Goal: Use online tool/utility: Use online tool/utility

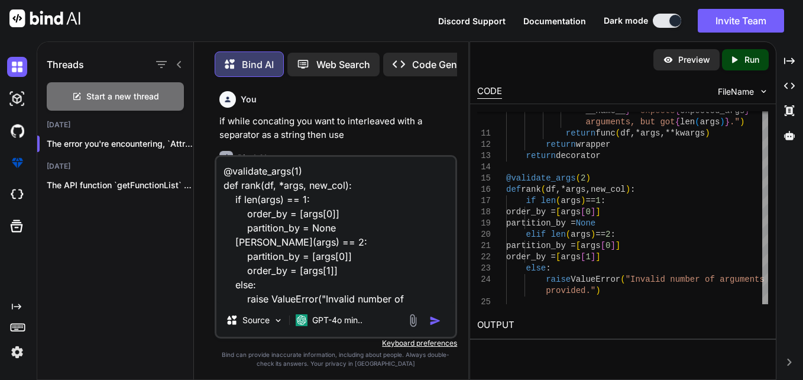
type textarea "x"
type textarea "@validate_args(1) def rank(df, *args, new_col): if len(args) == 1: order_by = […"
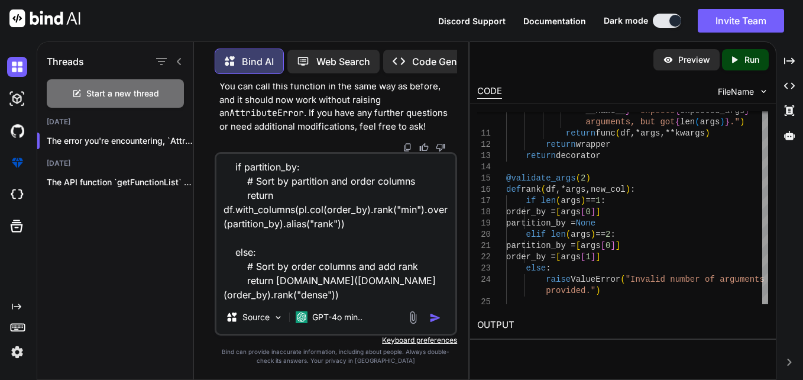
type textarea "x"
type textarea "@validate_args(1) def rank(df, *args, new_col): if len(args) == 1: order_by = […"
type textarea "x"
type textarea "@validate_args(1) def rank(df, *args, new_col): if len(args) == 1: order_by = […"
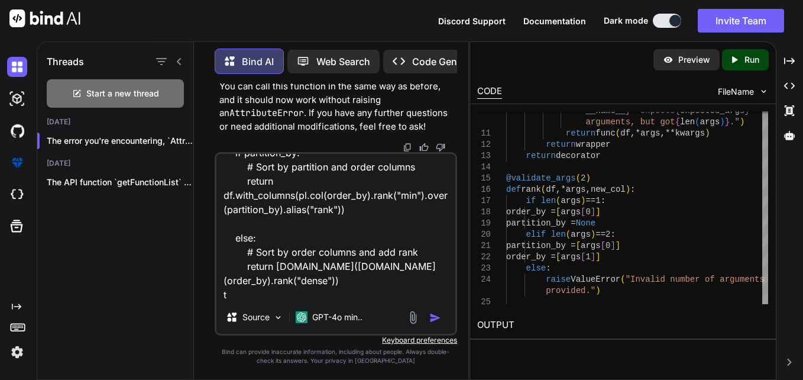
type textarea "x"
type textarea "@validate_args(1) def rank(df, *args, new_col): if len(args) == 1: order_by = […"
type textarea "x"
type textarea "@validate_args(1) def rank(df, *args, new_col): if len(args) == 1: order_by = […"
type textarea "x"
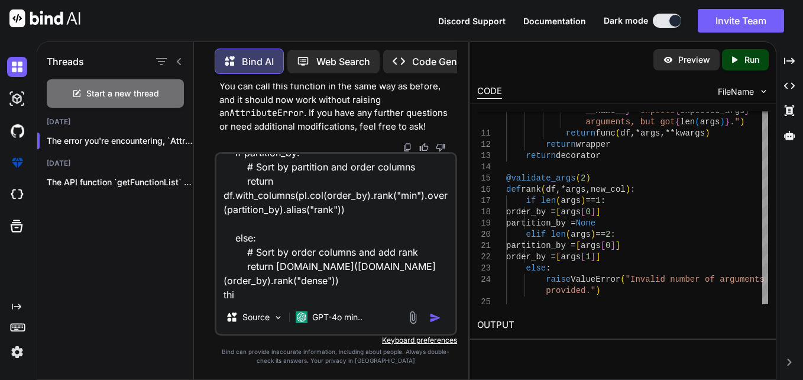
type textarea "@validate_args(1) def rank(df, *args, new_col): if len(args) == 1: order_by = […"
type textarea "x"
type textarea "@validate_args(1) def rank(df, *args, new_col): if len(args) == 1: order_by = […"
type textarea "x"
type textarea "@validate_args(1) def rank(df, *args, new_col): if len(args) == 1: order_by = […"
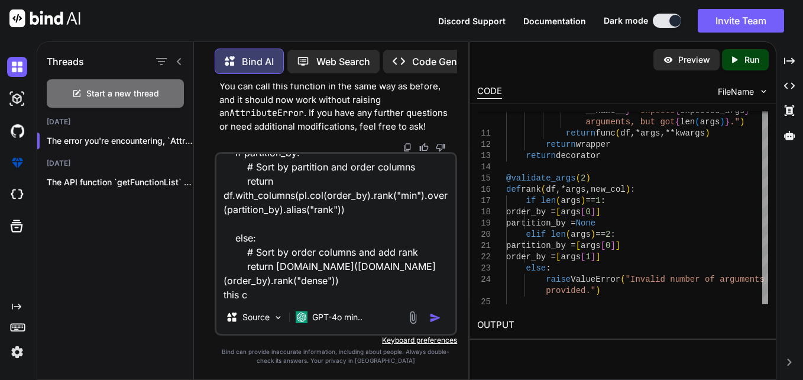
type textarea "x"
type textarea "@validate_args(1) def rank(df, *args, new_col): if len(args) == 1: order_by = […"
type textarea "x"
type textarea "@validate_args(1) def rank(df, *args, new_col): if len(args) == 1: order_by = […"
type textarea "x"
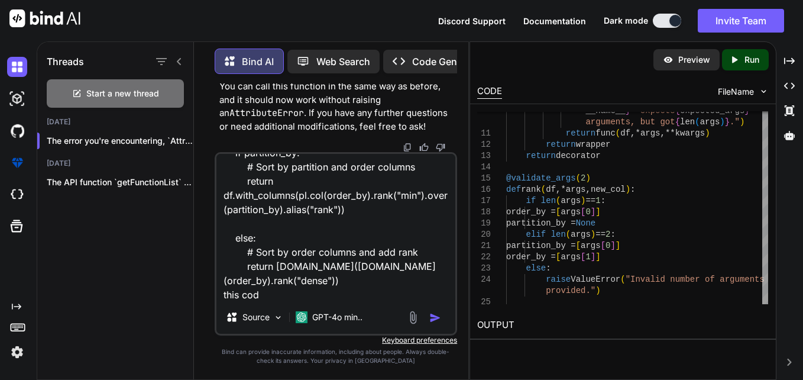
type textarea "@validate_args(1) def rank(df, *args, new_col): if len(args) == 1: order_by = […"
type textarea "x"
type textarea "@validate_args(1) def rank(df, *args, new_col): if len(args) == 1: order_by = […"
type textarea "x"
type textarea "@validate_args(1) def rank(df, *args, new_col): if len(args) == 1: order_by = […"
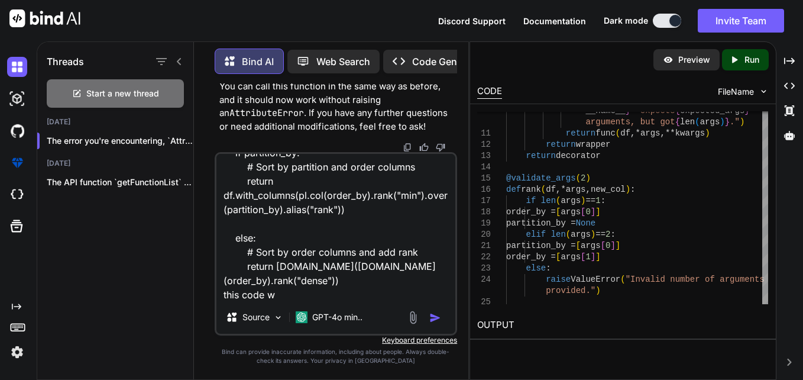
type textarea "x"
type textarea "@validate_args(1) def rank(df, *args, new_col): if len(args) == 1: order_by = […"
type textarea "x"
type textarea "@validate_args(1) def rank(df, *args, new_col): if len(args) == 1: order_by = […"
type textarea "x"
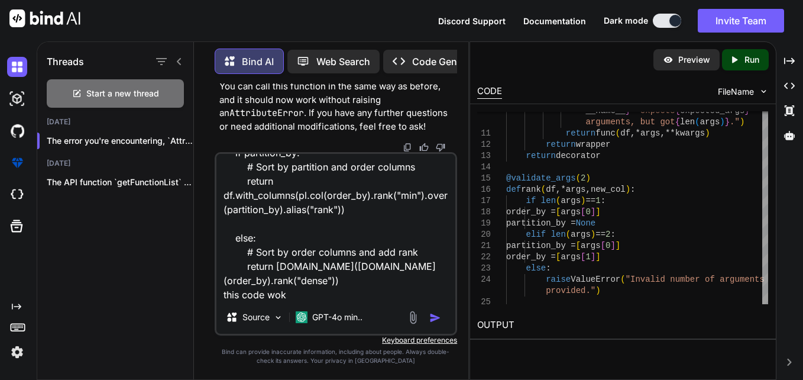
type textarea "@validate_args(1) def rank(df, *args, new_col): if len(args) == 1: order_by = […"
type textarea "x"
type textarea "@validate_args(1) def rank(df, *args, new_col): if len(args) == 1: order_by = […"
type textarea "x"
type textarea "@validate_args(1) def rank(df, *args, new_col): if len(args) == 1: order_by = […"
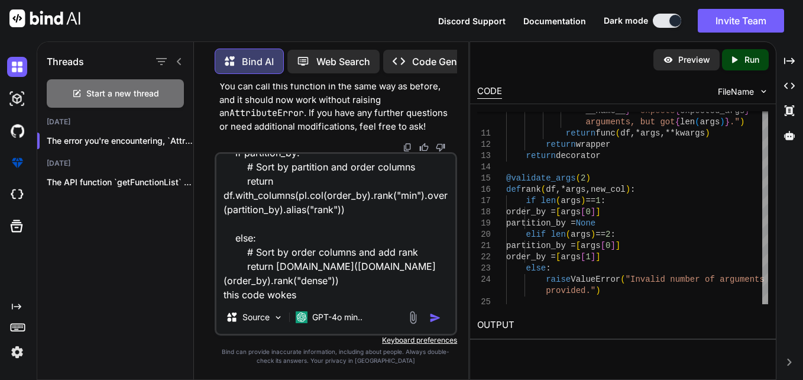
type textarea "x"
type textarea "@validate_args(1) def rank(df, *args, new_col): if len(args) == 1: order_by = […"
type textarea "x"
type textarea "@validate_args(1) def rank(df, *args, new_col): if len(args) == 1: order_by = […"
type textarea "x"
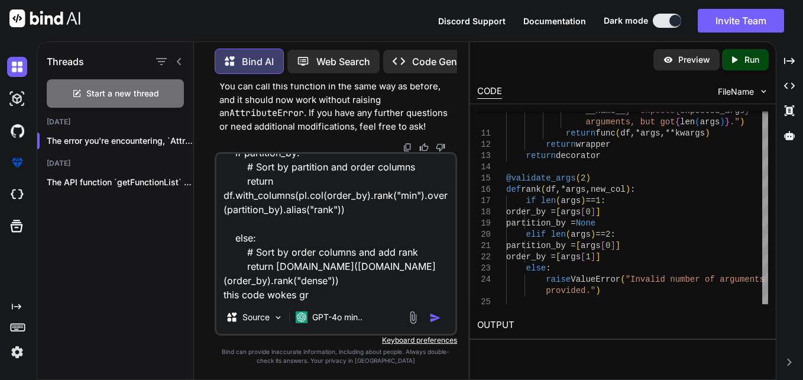
type textarea "@validate_args(1) def rank(df, *args, new_col): if len(args) == 1: order_by = […"
type textarea "x"
type textarea "@validate_args(1) def rank(df, *args, new_col): if len(args) == 1: order_by = […"
type textarea "x"
type textarea "@validate_args(1) def rank(df, *args, new_col): if len(args) == 1: order_by = […"
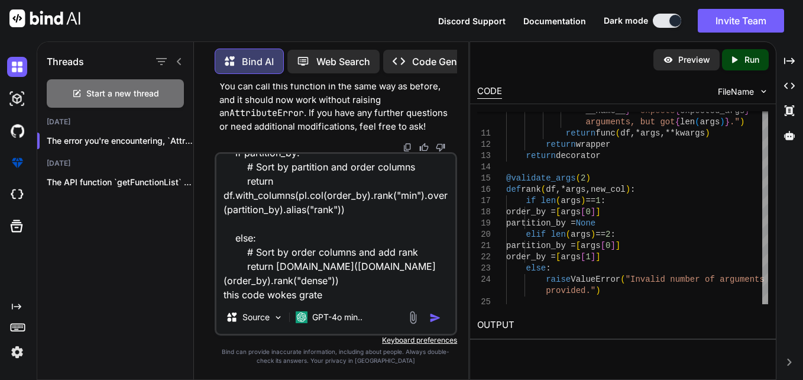
type textarea "x"
type textarea "@validate_args(1) def rank(df, *args, new_col): if len(args) == 1: order_by = […"
type textarea "x"
type textarea "@validate_args(1) def rank(df, *args, new_col): if len(args) == 1: order_by = […"
type textarea "x"
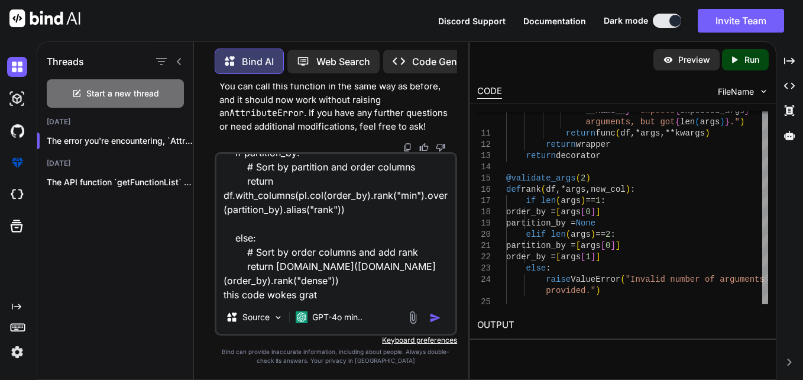
type textarea "@validate_args(1) def rank(df, *args, new_col): if len(args) == 1: order_by = […"
type textarea "x"
type textarea "@validate_args(1) def rank(df, *args, new_col): if len(args) == 1: order_by = […"
type textarea "x"
type textarea "@validate_args(1) def rank(df, *args, new_col): if len(args) == 1: order_by = […"
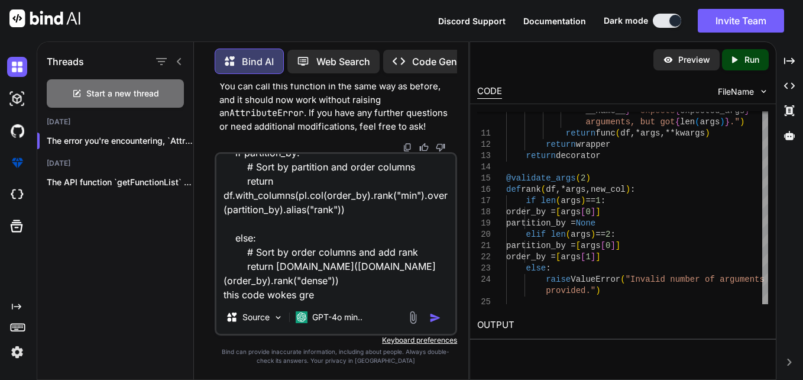
type textarea "x"
type textarea "@validate_args(1) def rank(df, *args, new_col): if len(args) == 1: order_by = […"
type textarea "x"
type textarea "@validate_args(1) def rank(df, *args, new_col): if len(args) == 1: order_by = […"
type textarea "x"
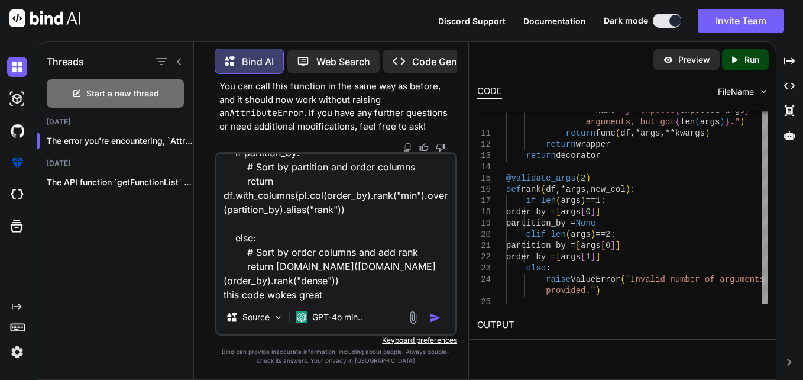
type textarea "@validate_args(1) def rank(df, *args, new_col): if len(args) == 1: order_by = […"
type textarea "x"
type textarea "@validate_args(1) def rank(df, *args, new_col): if len(args) == 1: order_by = […"
type textarea "x"
type textarea "@validate_args(1) def rank(df, *args, new_col): if len(args) == 1: order_by = […"
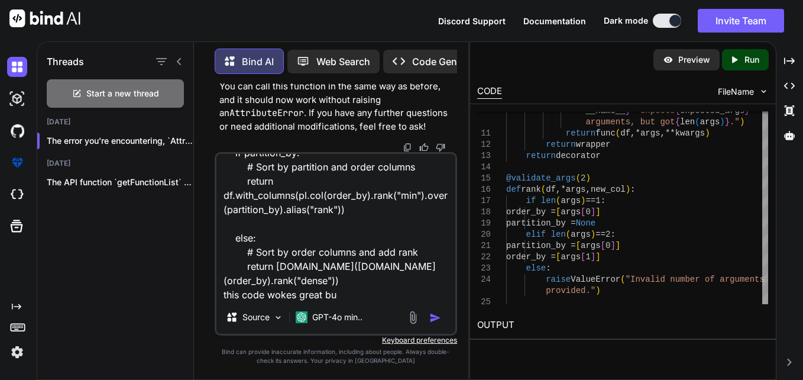
type textarea "x"
type textarea "@validate_args(1) def rank(df, *args, new_col): if len(args) == 1: order_by = […"
type textarea "x"
type textarea "@validate_args(1) def rank(df, *args, new_col): if len(args) == 1: order_by = […"
type textarea "x"
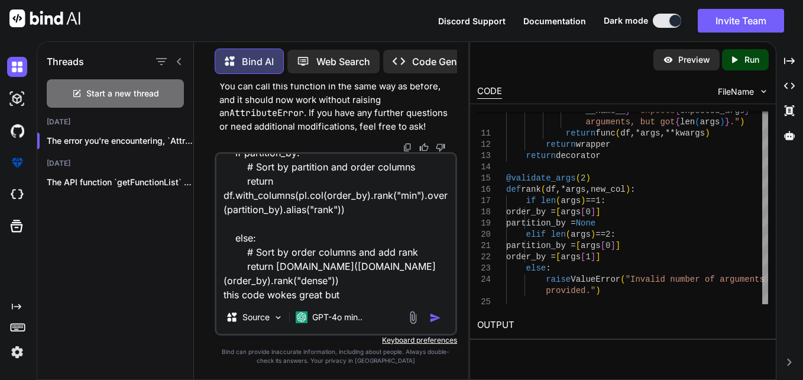
type textarea "@validate_args(1) def rank(df, *args, new_col): if len(args) == 1: order_by = […"
type textarea "x"
type textarea "@validate_args(1) def rank(df, *args, new_col): if len(args) == 1: order_by = […"
type textarea "x"
type textarea "@validate_args(1) def rank(df, *args, new_col): if len(args) == 1: order_by = […"
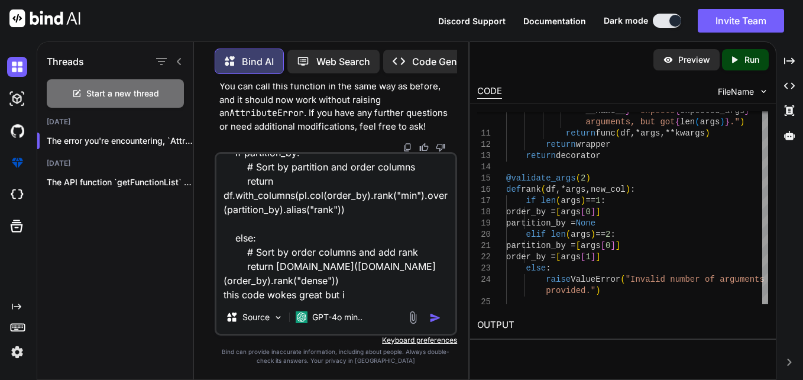
type textarea "x"
type textarea "@validate_args(1) def rank(df, *args, new_col): if len(args) == 1: order_by = […"
type textarea "x"
type textarea "@validate_args(1) def rank(df, *args, new_col): if len(args) == 1: order_by = […"
type textarea "x"
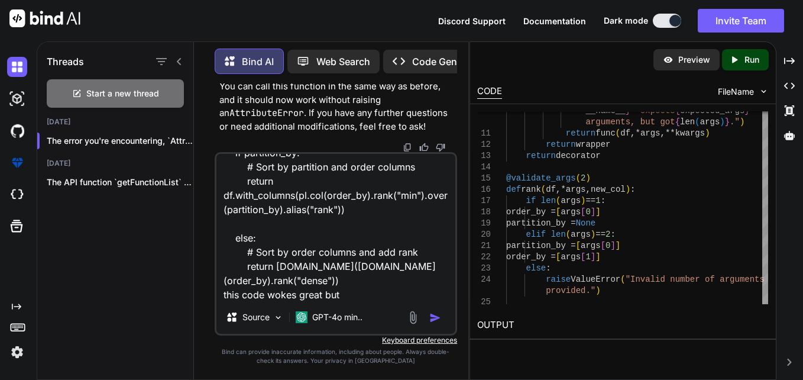
type textarea "@validate_args(1) def rank(df, *args, new_col): if len(args) == 1: order_by = […"
type textarea "x"
type textarea "@validate_args(1) def rank(df, *args, new_col): if len(args) == 1: order_by = […"
type textarea "x"
type textarea "@validate_args(1) def rank(df, *args, new_col): if len(args) == 1: order_by = […"
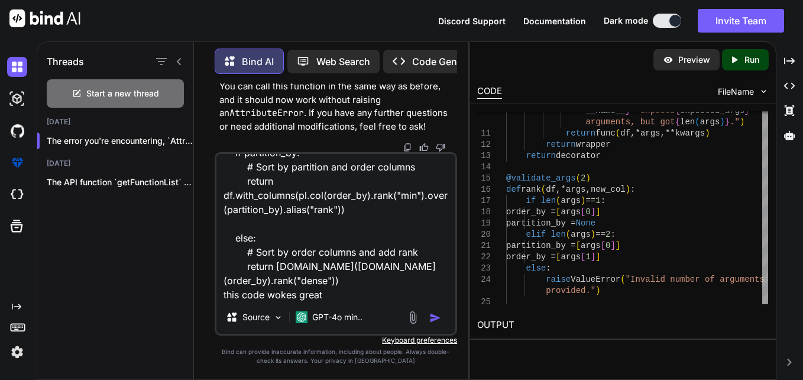
type textarea "x"
type textarea "@validate_args(1) def rank(df, *args, new_col): if len(args) == 1: order_by = […"
type textarea "x"
type textarea "@validate_args(1) def rank(df, *args, new_col): if len(args) == 1: order_by = […"
type textarea "x"
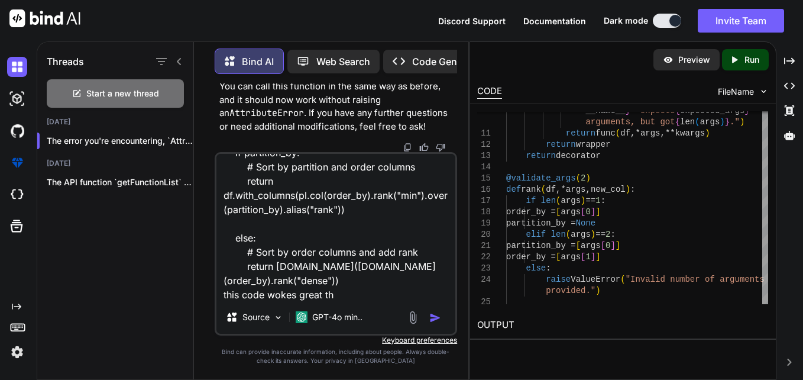
type textarea "@validate_args(1) def rank(df, *args, new_col): if len(args) == 1: order_by = […"
type textarea "x"
type textarea "@validate_args(1) def rank(df, *args, new_col): if len(args) == 1: order_by = […"
type textarea "x"
type textarea "@validate_args(1) def rank(df, *args, new_col): if len(args) == 1: order_by = […"
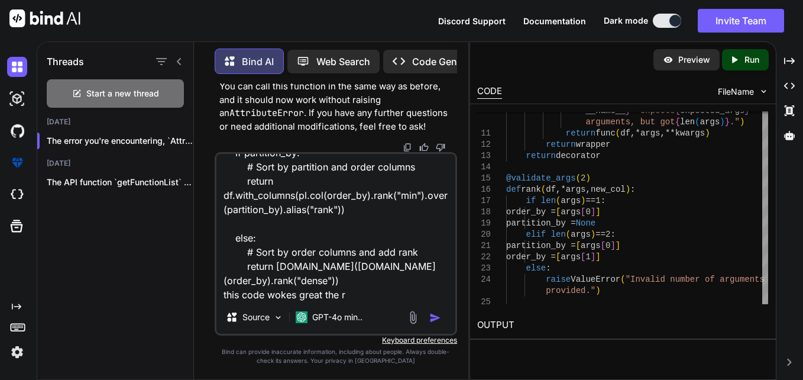
type textarea "x"
type textarea "@validate_args(1) def rank(df, *args, new_col): if len(args) == 1: order_by = […"
type textarea "x"
type textarea "@validate_args(1) def rank(df, *args, new_col): if len(args) == 1: order_by = […"
type textarea "x"
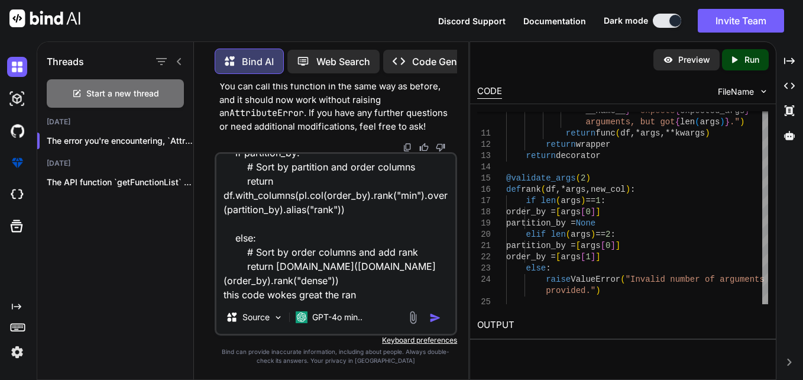
type textarea "@validate_args(1) def rank(df, *args, new_col): if len(args) == 1: order_by = […"
type textarea "x"
type textarea "@validate_args(1) def rank(df, *args, new_col): if len(args) == 1: order_by = […"
type textarea "x"
type textarea "@validate_args(1) def rank(df, *args, new_col): if len(args) == 1: order_by = […"
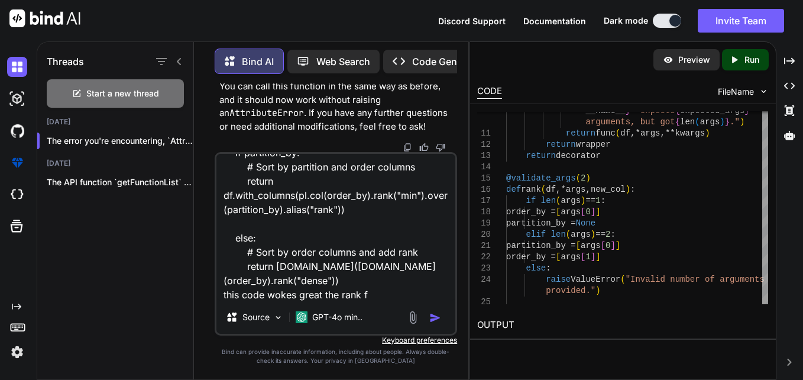
type textarea "x"
type textarea "@validate_args(1) def rank(df, *args, new_col): if len(args) == 1: order_by = […"
type textarea "x"
type textarea "@validate_args(1) def rank(df, *args, new_col): if len(args) == 1: order_by = […"
type textarea "x"
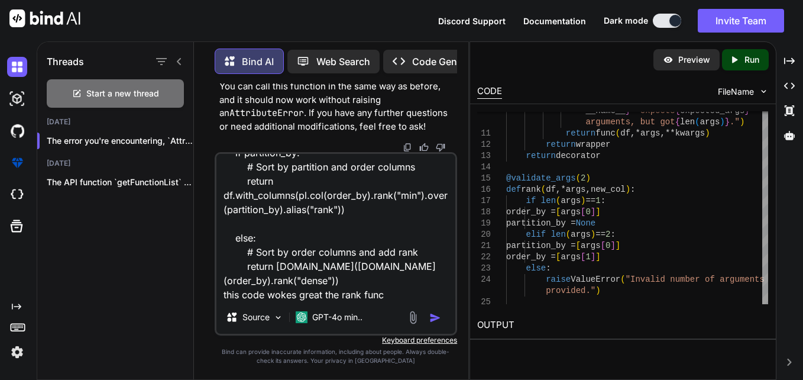
type textarea "@validate_args(1) def rank(df, *args, new_col): if len(args) == 1: order_by = […"
type textarea "x"
type textarea "@validate_args(1) def rank(df, *args, new_col): if len(args) == 1: order_by = […"
type textarea "x"
type textarea "@validate_args(1) def rank(df, *args, new_col): if len(args) == 1: order_by = […"
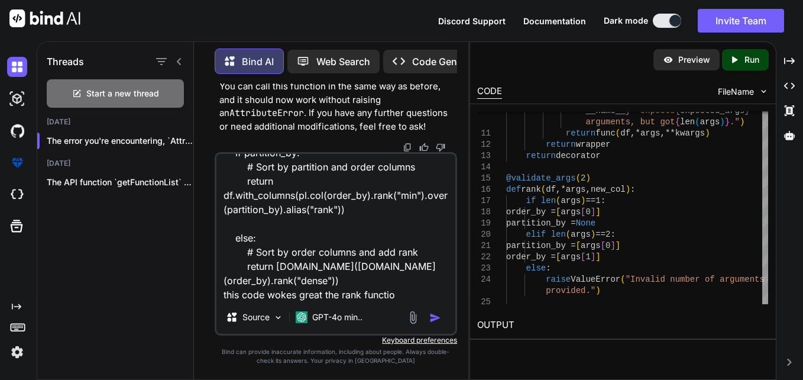
type textarea "x"
type textarea "@validate_args(1) def rank(df, *args, new_col): if len(args) == 1: order_by = […"
type textarea "x"
type textarea "@validate_args(1) def rank(df, *args, new_col): if len(args) == 1: order_by = […"
type textarea "x"
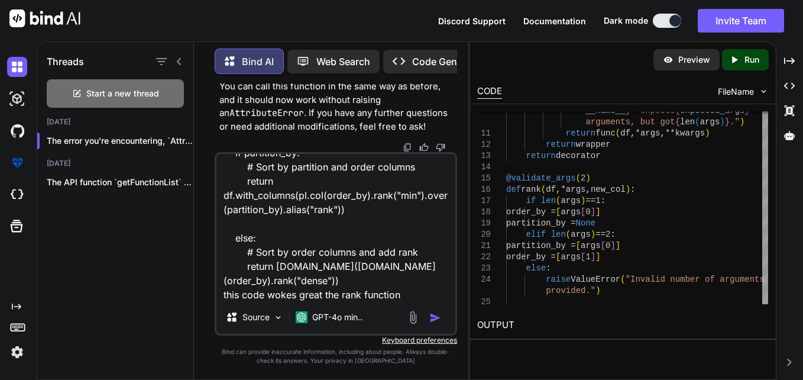
type textarea "@validate_args(1) def rank(df, *args, new_col): if len(args) == 1: order_by = […"
type textarea "x"
type textarea "@validate_args(1) def rank(df, *args, new_col): if len(args) == 1: order_by = […"
type textarea "x"
type textarea "@validate_args(1) def rank(df, *args, new_col): if len(args) == 1: order_by = […"
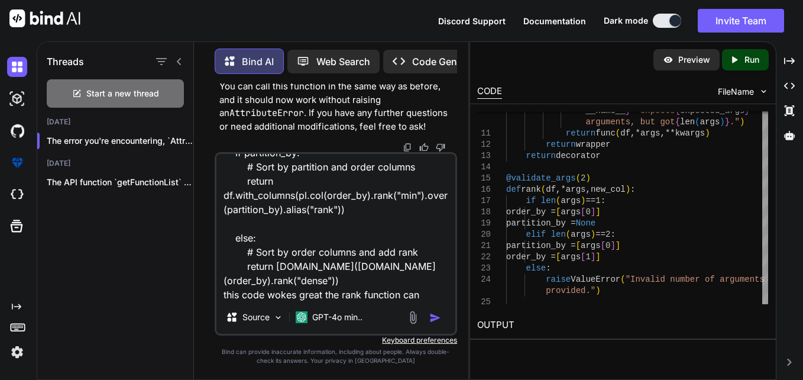
type textarea "x"
type textarea "@validate_args(1) def rank(df, *args, new_col): if len(args) == 1: order_by = […"
type textarea "x"
type textarea "@validate_args(1) def rank(df, *args, new_col): if len(args) == 1: order_by = […"
type textarea "x"
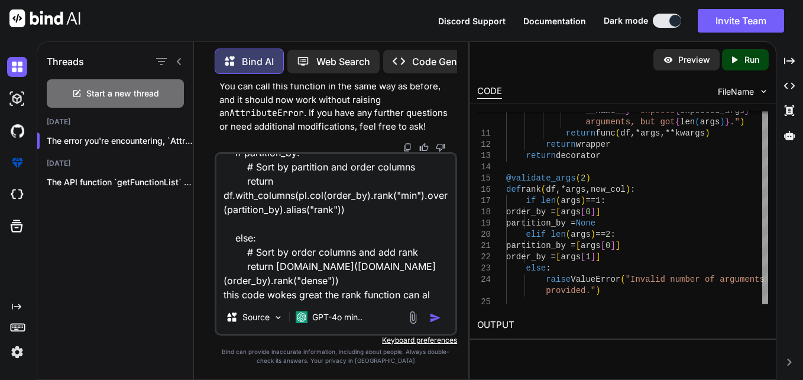
type textarea "@validate_args(1) def rank(df, *args, new_col): if len(args) == 1: order_by = […"
type textarea "x"
type textarea "@validate_args(1) def rank(df, *args, new_col): if len(args) == 1: order_by = […"
type textarea "x"
type textarea "@validate_args(1) def rank(df, *args, new_col): if len(args) == 1: order_by = […"
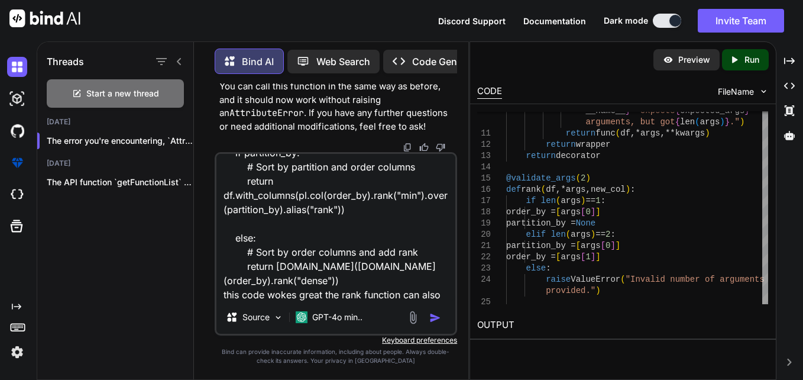
type textarea "x"
type textarea "@validate_args(1) def rank(df, *args, new_col): if len(args) == 1: order_by = […"
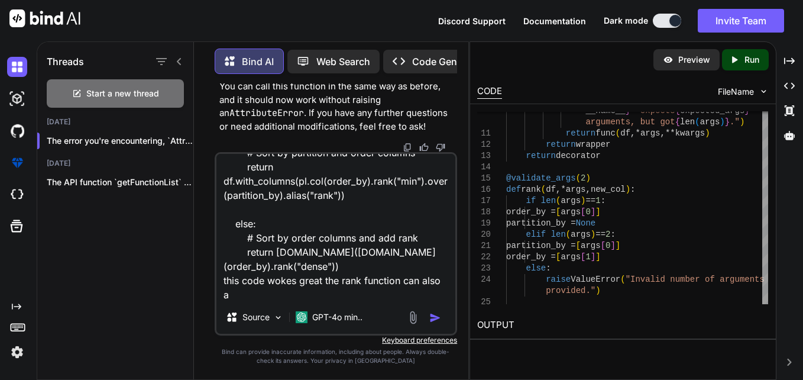
type textarea "x"
type textarea "@validate_args(1) def rank(df, *args, new_col): if len(args) == 1: order_by = […"
type textarea "x"
type textarea "@validate_args(1) def rank(df, *args, new_col): if len(args) == 1: order_by = […"
type textarea "x"
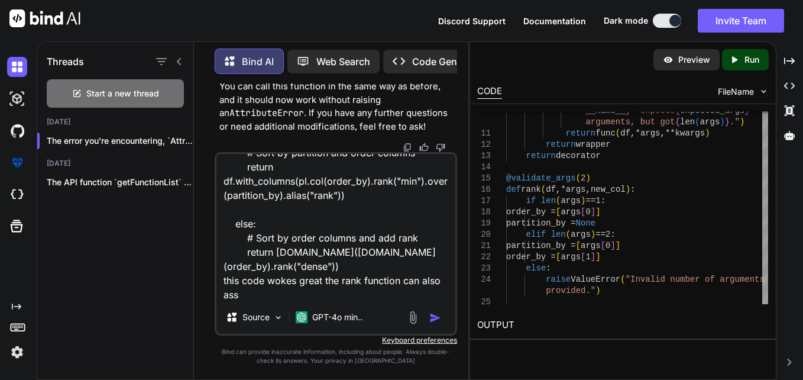
type textarea "@validate_args(1) def rank(df, *args, new_col): if len(args) == 1: order_by = […"
type textarea "x"
type textarea "@validate_args(1) def rank(df, *args, new_col): if len(args) == 1: order_by = […"
type textarea "x"
type textarea "@validate_args(1) def rank(df, *args, new_col): if len(args) == 1: order_by = […"
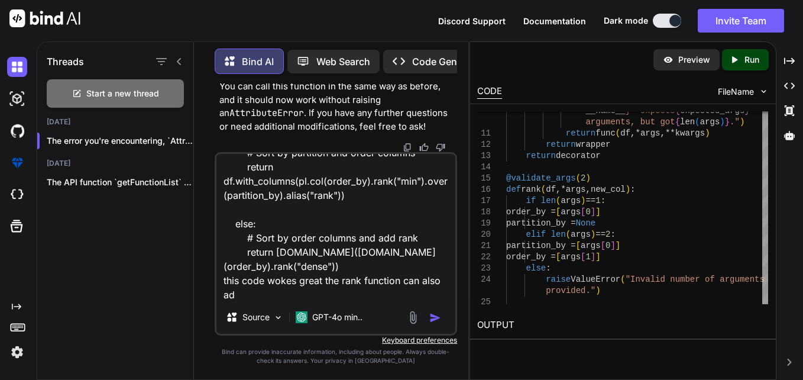
type textarea "x"
type textarea "@validate_args(1) def rank(df, *args, new_col): if len(args) == 1: order_by = […"
type textarea "x"
type textarea "@validate_args(1) def rank(df, *args, new_col): if len(args) == 1: order_by = […"
type textarea "x"
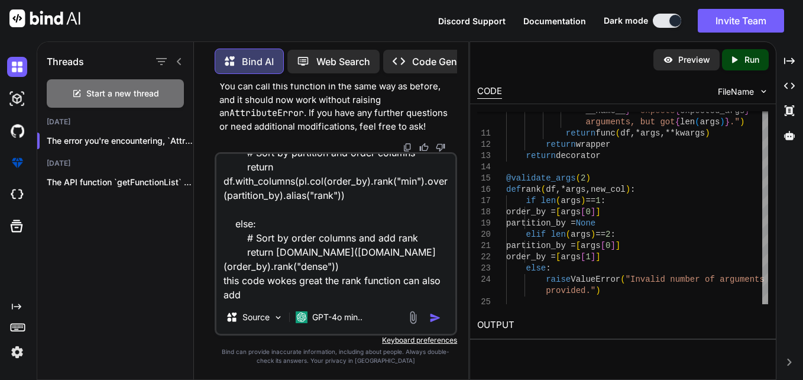
type textarea "@validate_args(1) def rank(df, *args, new_col): if len(args) == 1: order_by = […"
type textarea "x"
type textarea "@validate_args(1) def rank(df, *args, new_col): if len(args) == 1: order_by = […"
type textarea "x"
type textarea "@validate_args(1) def rank(df, *args, new_col): if len(args) == 1: order_by = […"
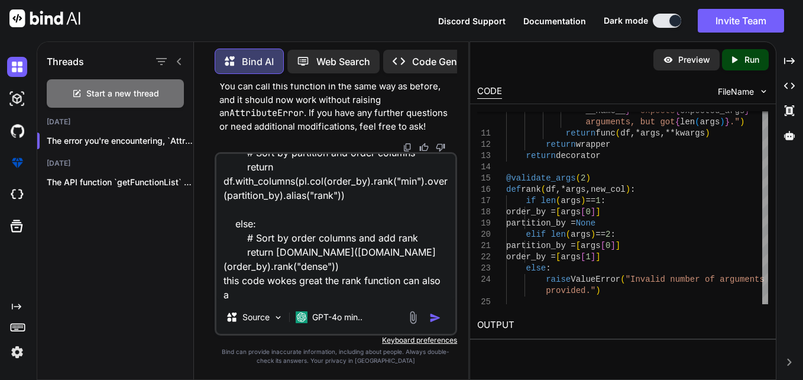
type textarea "x"
type textarea "@validate_args(1) def rank(df, *args, new_col): if len(args) == 1: order_by = […"
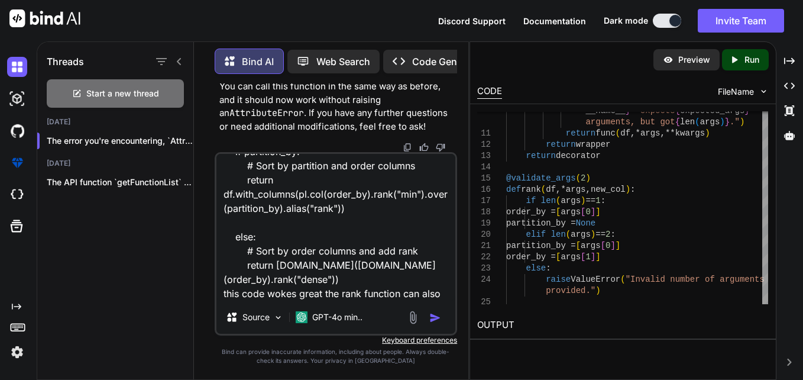
scroll to position [187, 0]
type textarea "x"
type textarea "@validate_args(1) def rank(df, *args, new_col): if len(args) == 1: order_by = […"
type textarea "x"
type textarea "@validate_args(1) def rank(df, *args, new_col): if len(args) == 1: order_by = […"
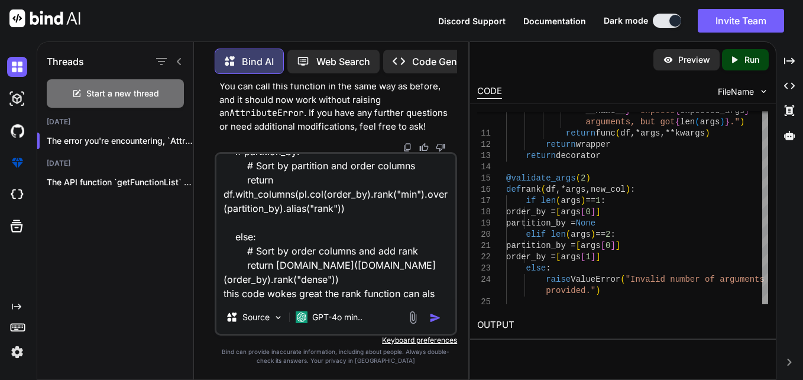
type textarea "x"
type textarea "@validate_args(1) def rank(df, *args, new_col): if len(args) == 1: order_by = […"
type textarea "x"
type textarea "@validate_args(1) def rank(df, *args, new_col): if len(args) == 1: order_by = […"
type textarea "x"
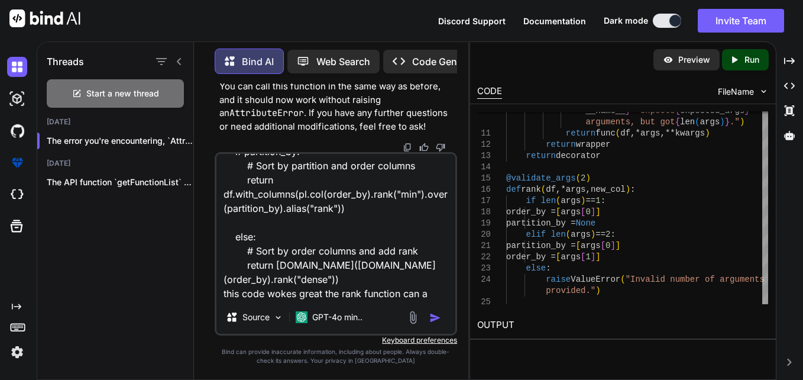
type textarea "@validate_args(1) def rank(df, *args, new_col): if len(args) == 1: order_by = […"
type textarea "x"
type textarea "@validate_args(1) def rank(df, *args, new_col): if len(args) == 1: order_by = […"
type textarea "x"
type textarea "@validate_args(1) def rank(df, *args, new_col): if len(args) == 1: order_by = […"
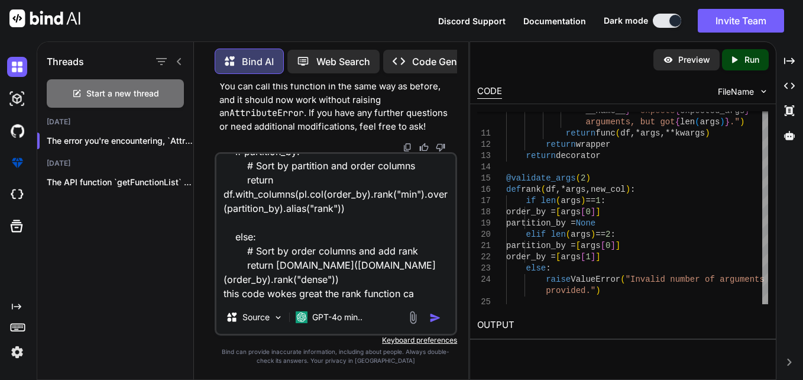
type textarea "x"
type textarea "@validate_args(1) def rank(df, *args, new_col): if len(args) == 1: order_by = […"
type textarea "x"
type textarea "@validate_args(1) def rank(df, *args, new_col): if len(args) == 1: order_by = […"
type textarea "x"
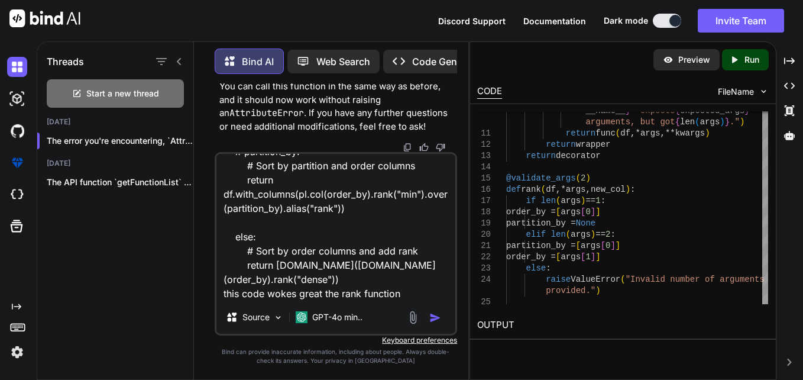
type textarea "@validate_args(1) def rank(df, *args, new_col): if len(args) == 1: order_by = […"
type textarea "x"
type textarea "@validate_args(1) def rank(df, *args, new_col): if len(args) == 1: order_by = […"
type textarea "x"
type textarea "@validate_args(1) def rank(df, *args, new_col): if len(args) == 1: order_by = […"
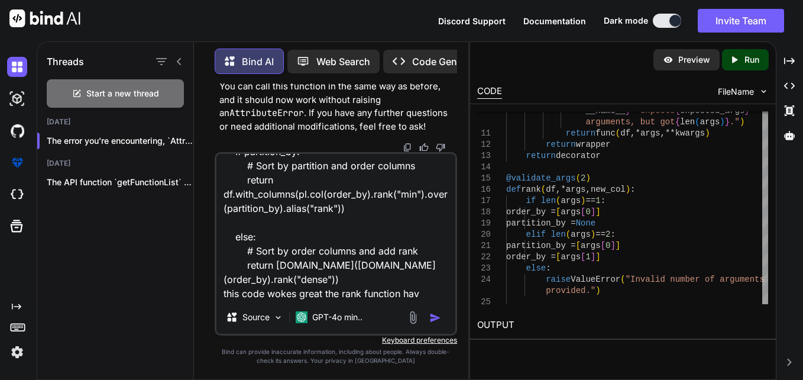
type textarea "x"
type textarea "@validate_args(1) def rank(df, *args, new_col): if len(args) == 1: order_by = […"
type textarea "x"
type textarea "@validate_args(1) def rank(df, *args, new_col): if len(args) == 1: order_by = […"
type textarea "x"
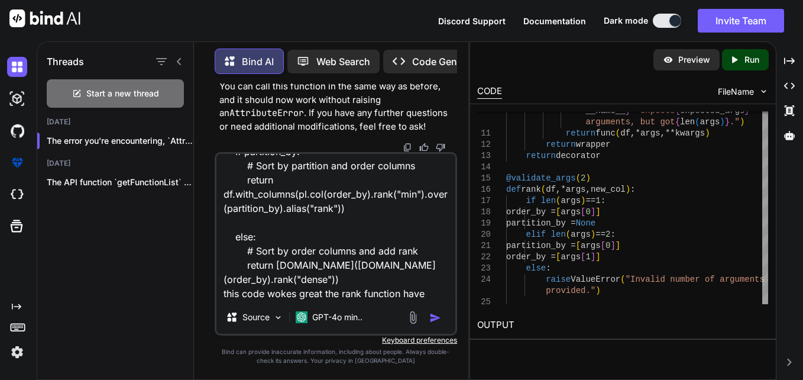
type textarea "@validate_args(1) def rank(df, *args, new_col): if len(args) == 1: order_by = […"
type textarea "x"
type textarea "@validate_args(1) def rank(df, *args, new_col): if len(args) == 1: order_by = […"
type textarea "x"
type textarea "@validate_args(1) def rank(df, *args, new_col): if len(args) == 1: order_by = […"
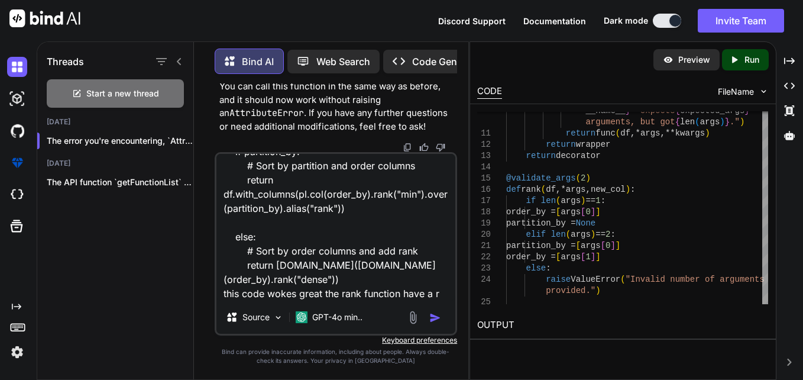
type textarea "x"
type textarea "@validate_args(1) def rank(df, *args, new_col): if len(args) == 1: order_by = […"
type textarea "x"
type textarea "@validate_args(1) def rank(df, *args, new_col): if len(args) == 1: order_by = […"
type textarea "x"
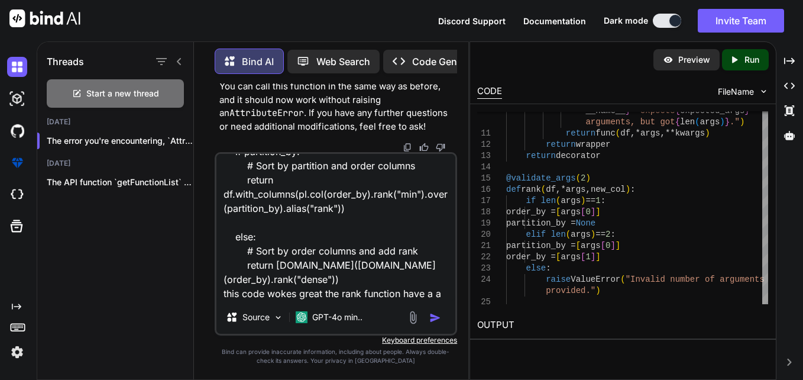
type textarea "@validate_args(1) def rank(df, *args, new_col): if len(args) == 1: order_by = […"
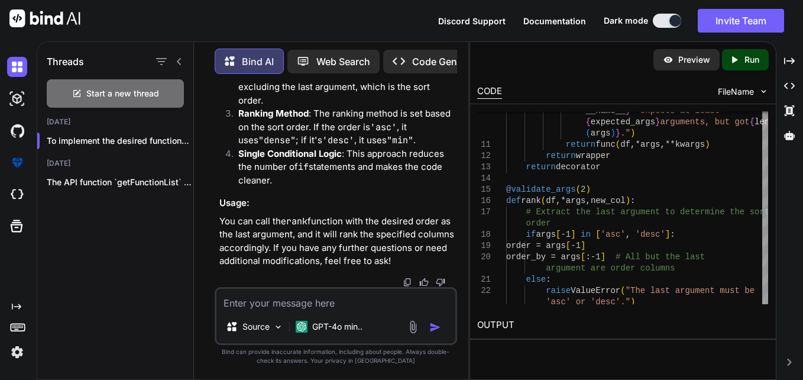
scroll to position [53251, 0]
click at [290, 292] on textarea at bounding box center [336, 299] width 240 height 21
click at [302, 303] on textarea at bounding box center [336, 299] width 240 height 21
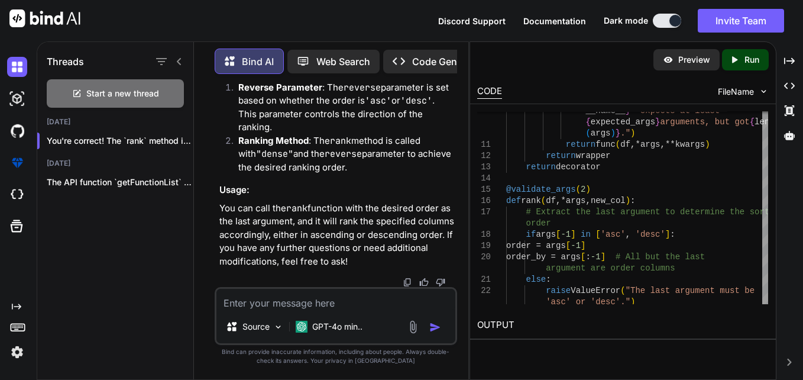
scroll to position [53950, 0]
click at [299, 304] on textarea at bounding box center [336, 299] width 240 height 21
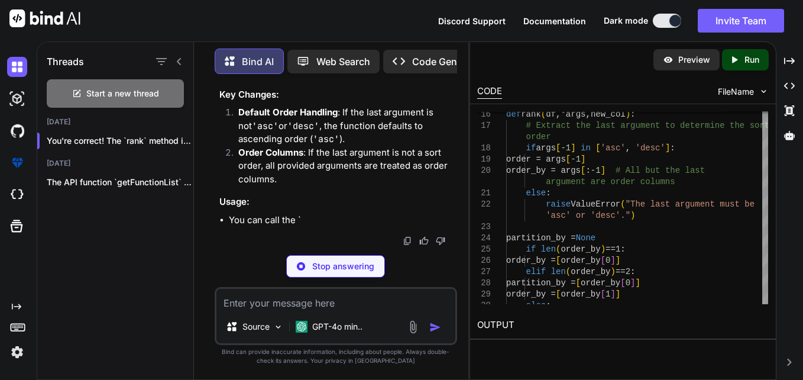
scroll to position [55272, 0]
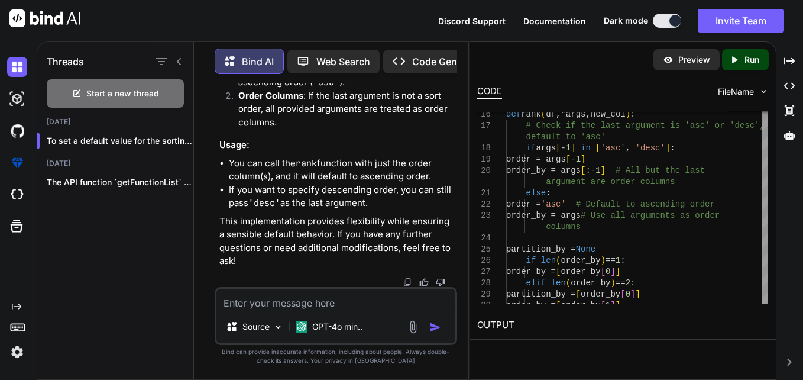
drag, startPoint x: 331, startPoint y: 202, endPoint x: 355, endPoint y: 214, distance: 27.5
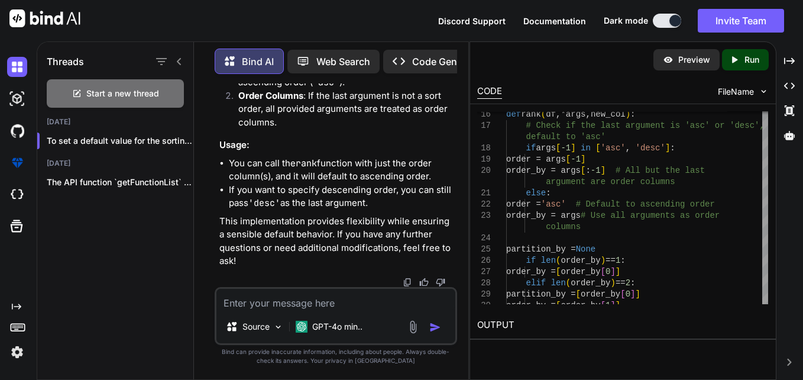
drag, startPoint x: 348, startPoint y: 213, endPoint x: 342, endPoint y: 227, distance: 15.4
drag, startPoint x: 266, startPoint y: 140, endPoint x: 370, endPoint y: 137, distance: 103.6
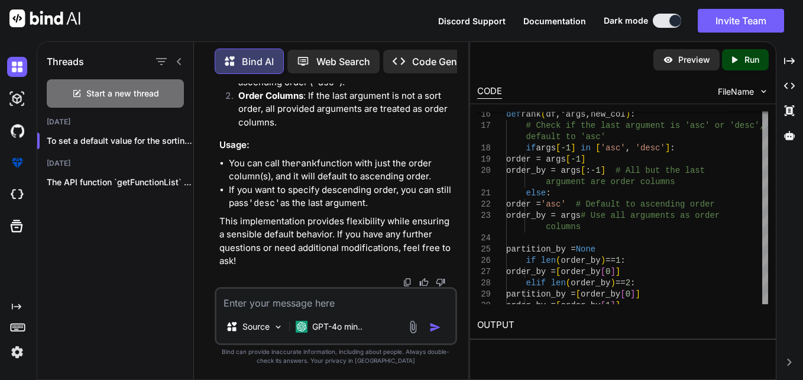
copy code "order_by = args[:- 1 ]"
click at [290, 302] on textarea at bounding box center [336, 299] width 240 height 21
paste textarea "order_by = args[:-1]"
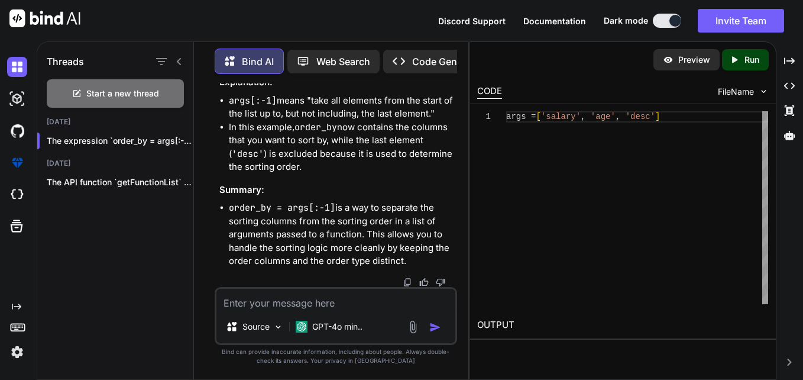
scroll to position [0, 396]
drag, startPoint x: 247, startPoint y: 216, endPoint x: 457, endPoint y: 182, distance: 212.1
click at [457, 182] on div "You if while concating you want to interleaved with a separator as a string the…" at bounding box center [337, 184] width 241 height 203
copy code "if args[- 1 ] in [ 'asc' , 'desc' ]: order = args[- 1 ] order_by = args[:- 1 ] …"
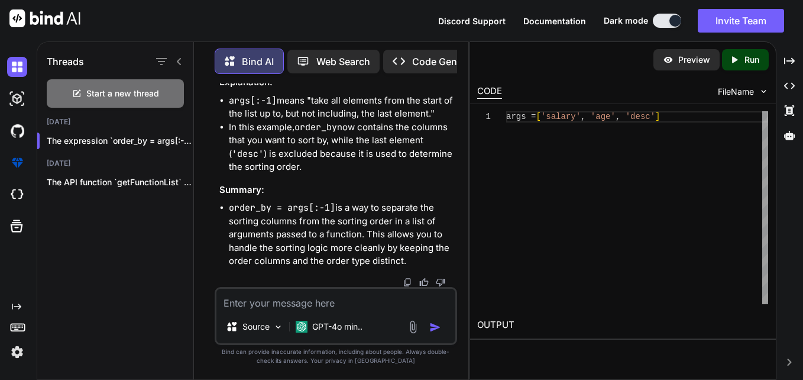
drag, startPoint x: 248, startPoint y: 222, endPoint x: 467, endPoint y: 224, distance: 218.8
click at [467, 224] on div "You if while concating you want to interleaved with a separator as a string the…" at bounding box center [335, 231] width 265 height 296
copy code "reverse = True if order == "desc" else False"
click at [357, 293] on textarea at bounding box center [336, 299] width 240 height 21
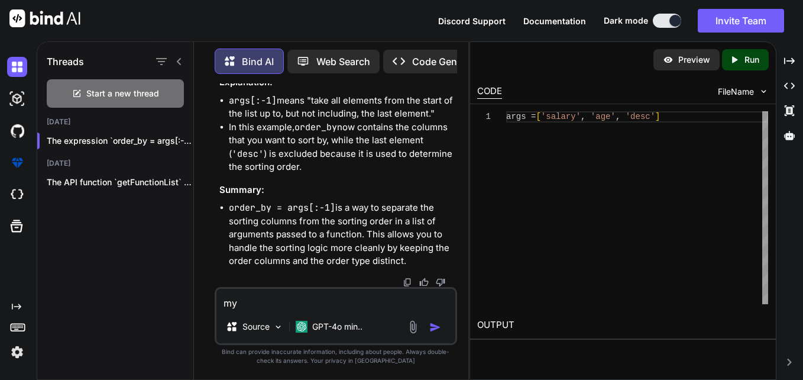
paste textarea "fields = [{"expr": "rank,salary", "name": "rank_test"}]"
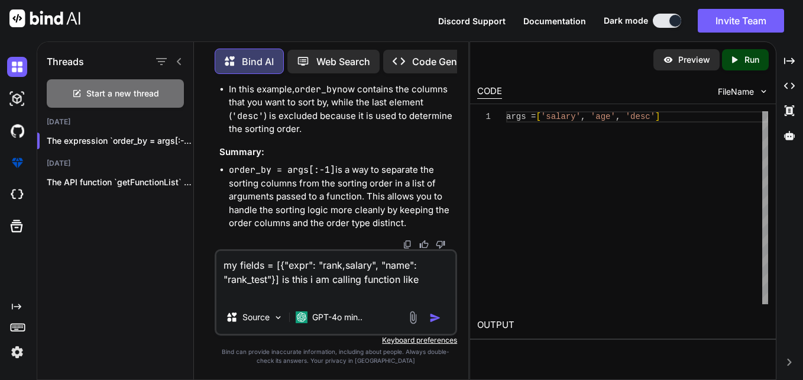
paste textarea "df = function_map[func_name](df, *ls[1:], new_col=i['name'])"
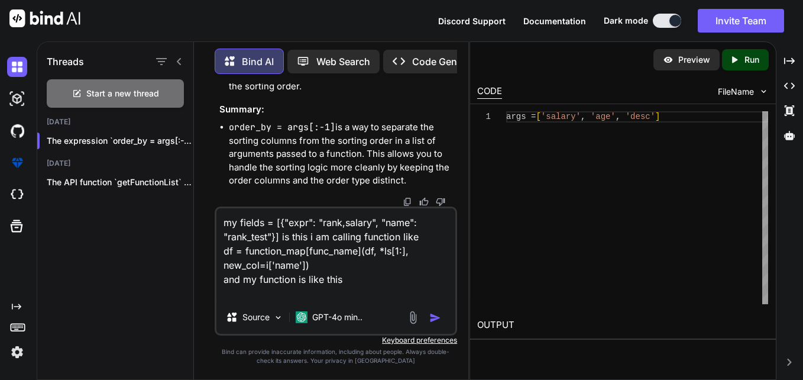
paste textarea "@validate_args(1) def rank(df, *args, new_col): if args[-1] in ['asc', 'desc']:…"
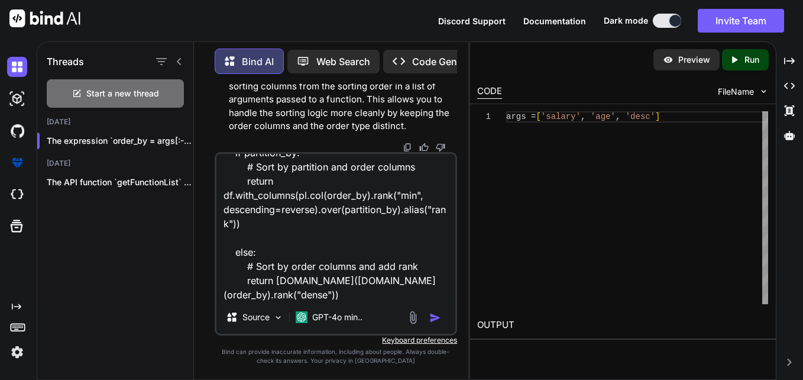
scroll to position [313, 0]
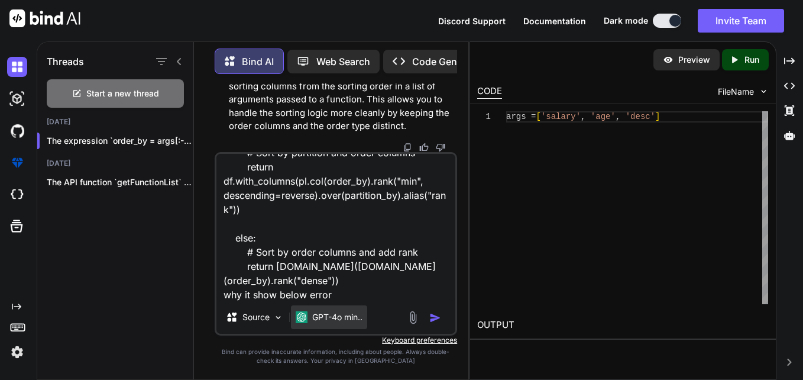
paste textarea "('salary',) ERROR:__main__:Error occurred in createfield component: Function 'r…"
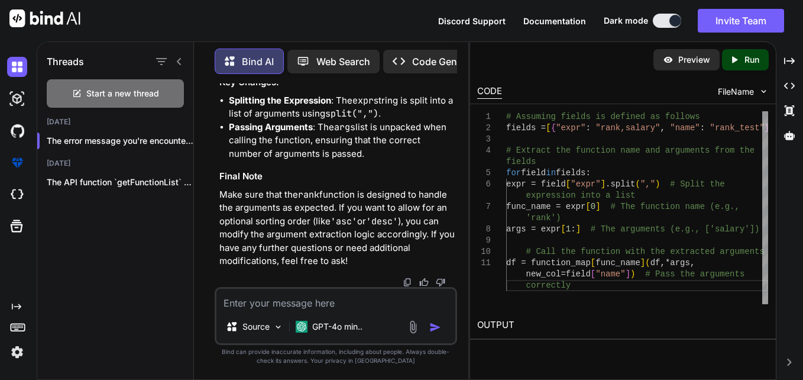
scroll to position [0, 0]
click at [365, 299] on textarea at bounding box center [336, 299] width 240 height 21
paste textarea "@validate_args(2) def row_number(df, *args, new_col): if len(args) == 1: order_…"
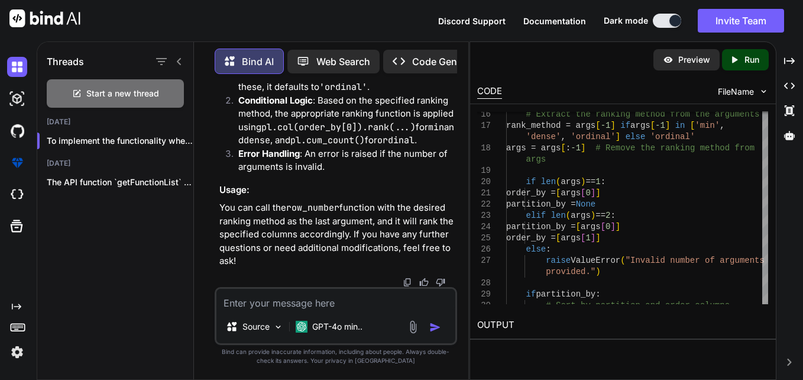
scroll to position [59221, 0]
drag, startPoint x: 367, startPoint y: 209, endPoint x: 318, endPoint y: 296, distance: 99.0
click at [318, 296] on textarea at bounding box center [336, 299] width 240 height 21
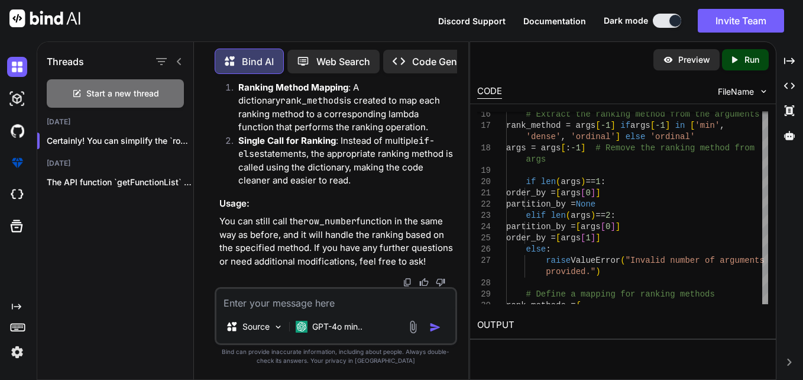
scroll to position [60268, 0]
drag, startPoint x: 287, startPoint y: 179, endPoint x: 329, endPoint y: 190, distance: 43.5
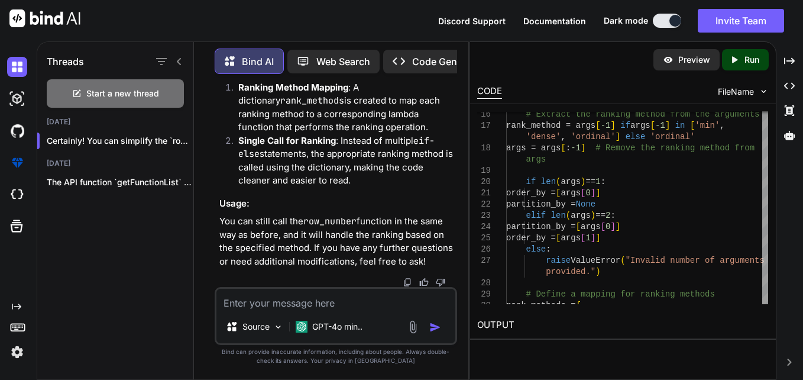
scroll to position [60324, 0]
drag, startPoint x: 310, startPoint y: 228, endPoint x: 287, endPoint y: 258, distance: 38.0
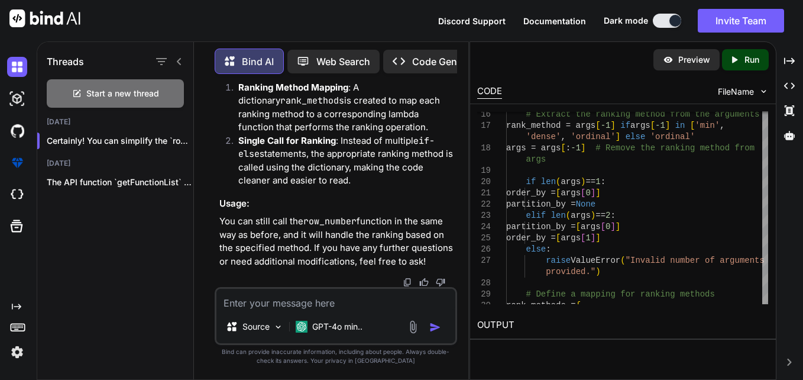
scroll to position [60342, 0]
drag, startPoint x: 321, startPoint y: 244, endPoint x: 357, endPoint y: 247, distance: 36.2
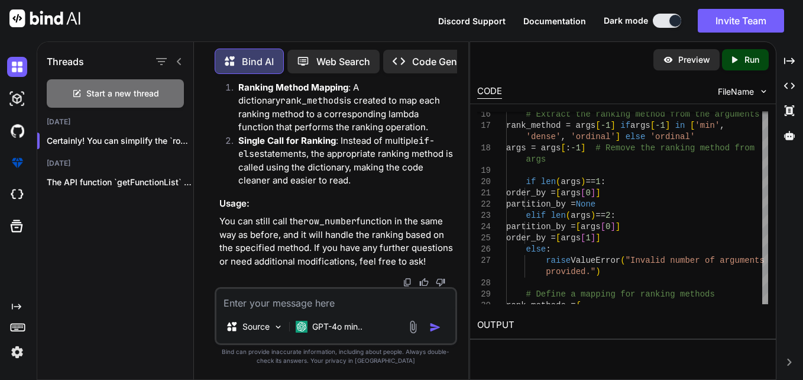
click at [357, 295] on textarea at bounding box center [336, 299] width 240 height 21
